Goal: Obtain resource: Obtain resource

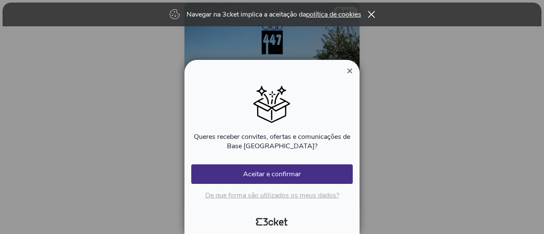
click at [350, 72] on span "×" at bounding box center [350, 70] width 6 height 11
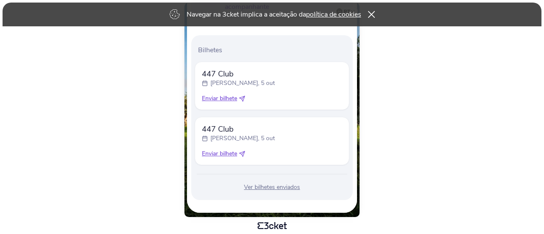
scroll to position [256, 0]
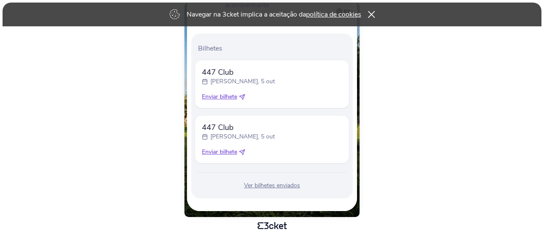
click at [226, 96] on span "Enviar bilhete" at bounding box center [219, 97] width 35 height 8
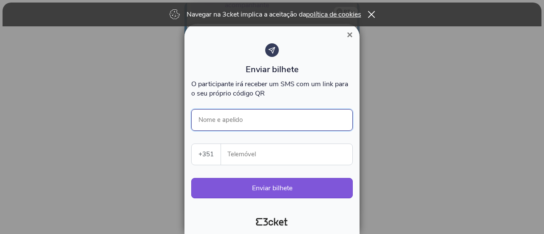
click at [234, 120] on input "Nome e apelido" at bounding box center [271, 120] width 161 height 22
type input "[PERSON_NAME]"
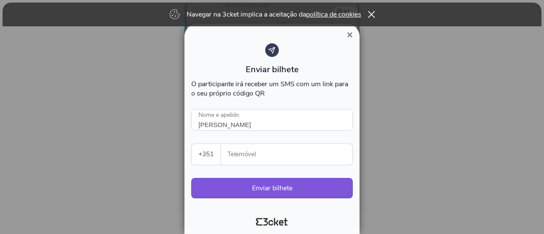
type input "933578920"
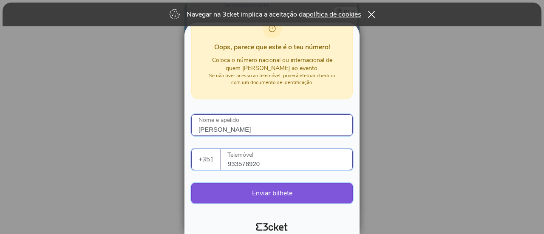
scroll to position [93, 0]
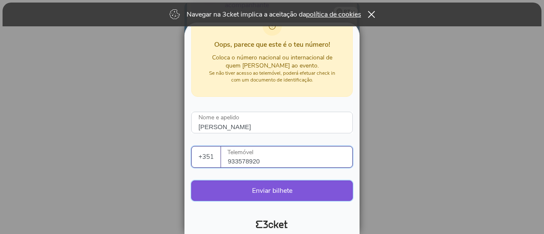
click at [271, 189] on button "Enviar bilhete" at bounding box center [271, 190] width 161 height 20
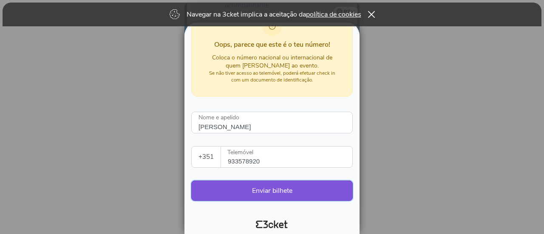
click at [250, 192] on button "Enviar bilhete" at bounding box center [271, 190] width 161 height 20
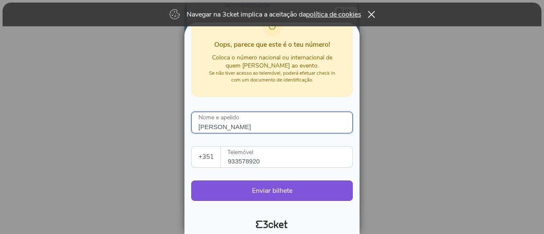
drag, startPoint x: 256, startPoint y: 125, endPoint x: 265, endPoint y: 123, distance: 9.6
click at [256, 125] on input "[PERSON_NAME]" at bounding box center [271, 123] width 161 height 22
type input "A"
type input "[PERSON_NAME]"
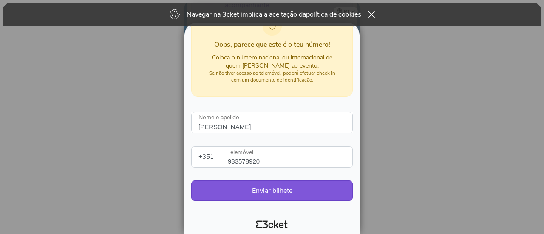
click at [279, 149] on input "933578920" at bounding box center [290, 157] width 124 height 21
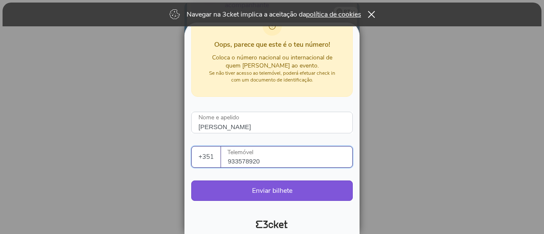
drag, startPoint x: 279, startPoint y: 158, endPoint x: 219, endPoint y: 153, distance: 60.1
click at [219, 153] on div "+351 [GEOGRAPHIC_DATA] (+351) [GEOGRAPHIC_DATA] (+34) [GEOGRAPHIC_DATA] (+32) […" at bounding box center [271, 157] width 161 height 22
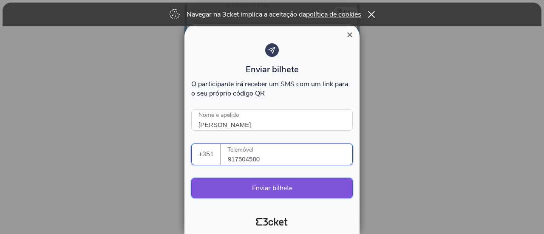
type input "917504580"
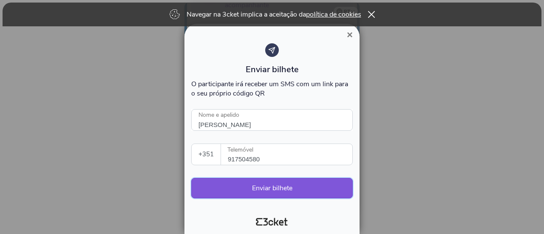
click at [293, 191] on button "Enviar bilhete" at bounding box center [271, 188] width 161 height 20
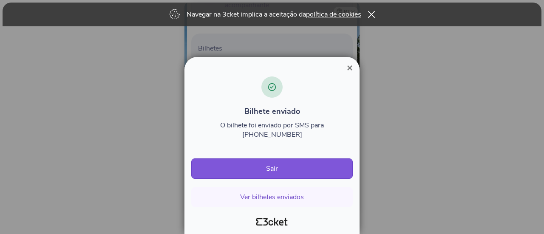
click at [350, 73] on span "×" at bounding box center [350, 67] width 6 height 11
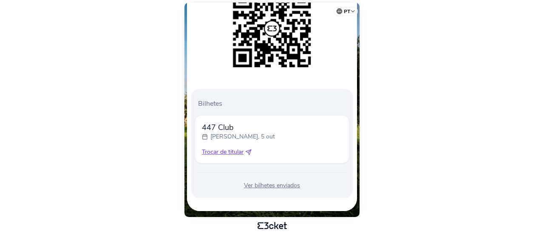
scroll to position [152, 0]
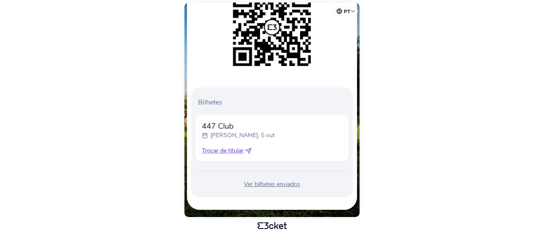
click at [248, 149] on icon at bounding box center [248, 151] width 6 height 6
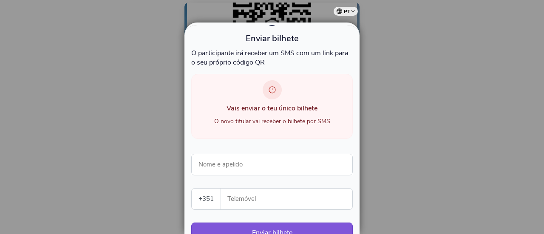
scroll to position [42, 0]
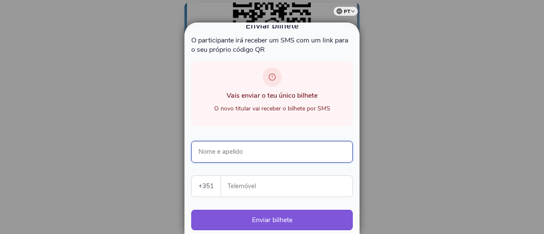
click at [239, 154] on input "Nome e apelido" at bounding box center [271, 152] width 161 height 22
type input "[PERSON_NAME]"
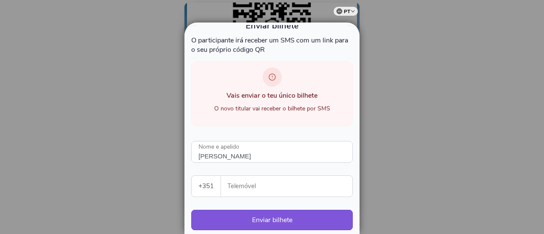
type input "933578920"
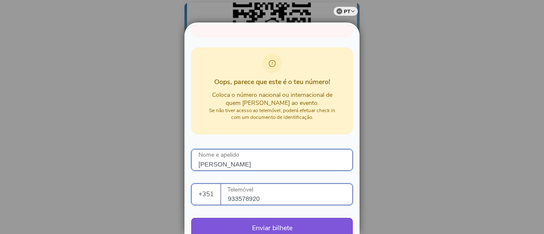
scroll to position [168, 0]
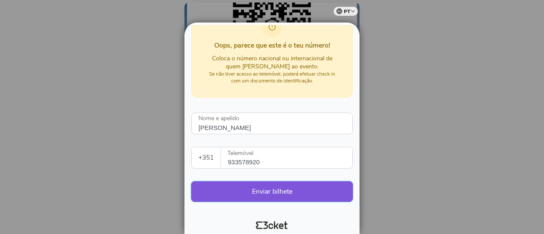
click at [280, 187] on button "Enviar bilhete" at bounding box center [271, 191] width 161 height 20
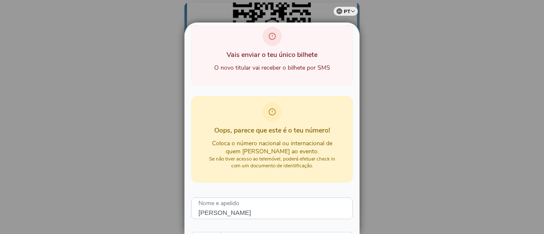
scroll to position [0, 0]
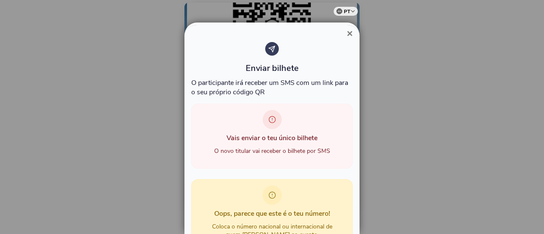
click at [347, 34] on span "×" at bounding box center [350, 33] width 6 height 11
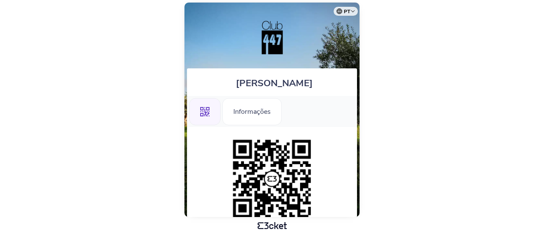
click at [386, 114] on body "pt Português (Portugal) English Español Catalan Français Ana Pinto .st0{fill-ru…" at bounding box center [271, 116] width 537 height 227
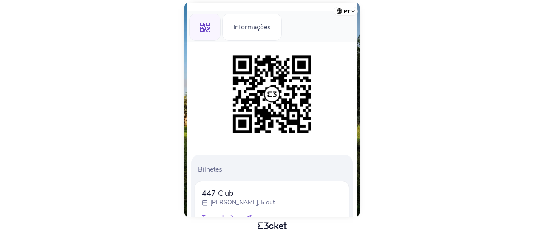
scroll to position [152, 0]
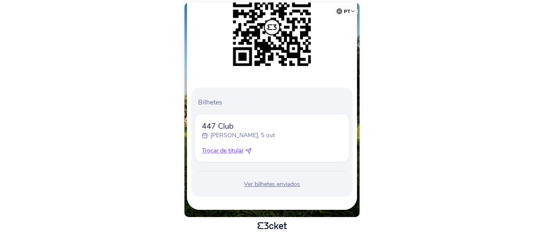
click at [433, 50] on body "pt Português (Portugal) English Español Catalan Français Ana Pinto .st0{fill-ru…" at bounding box center [271, 116] width 537 height 227
